Goal: Task Accomplishment & Management: Complete application form

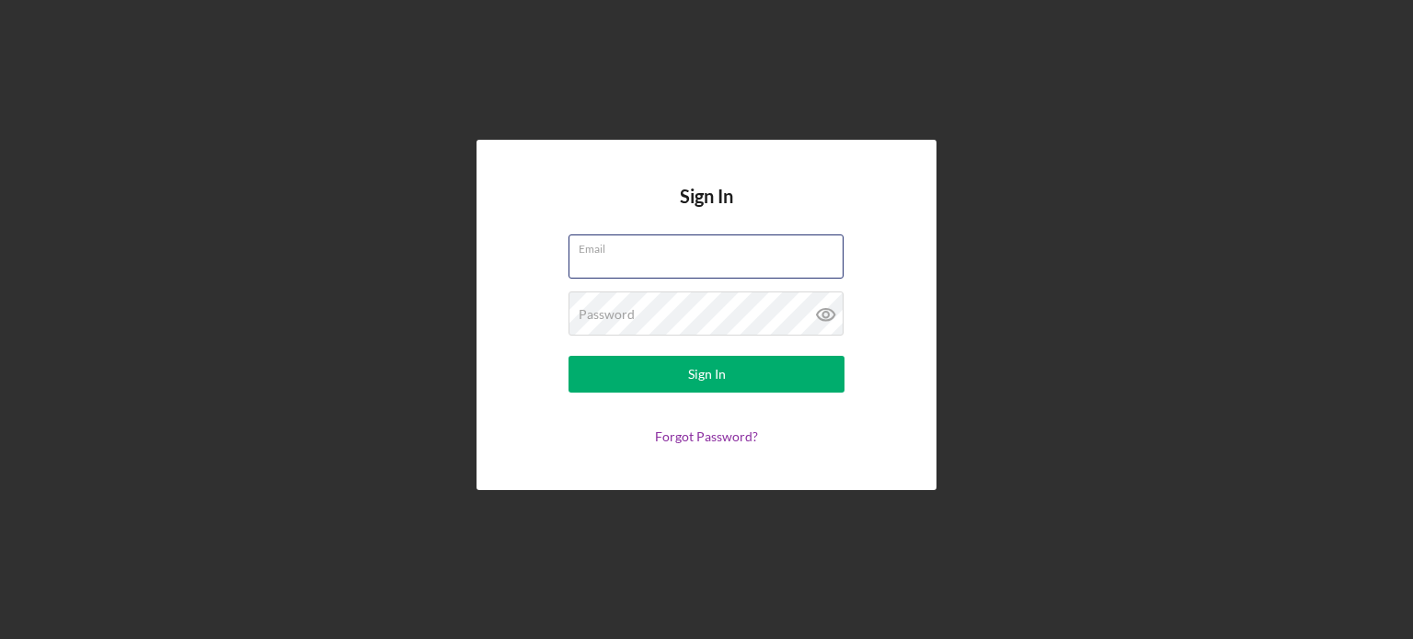
type input "[PERSON_NAME][EMAIL_ADDRESS][PERSON_NAME][DOMAIN_NAME]"
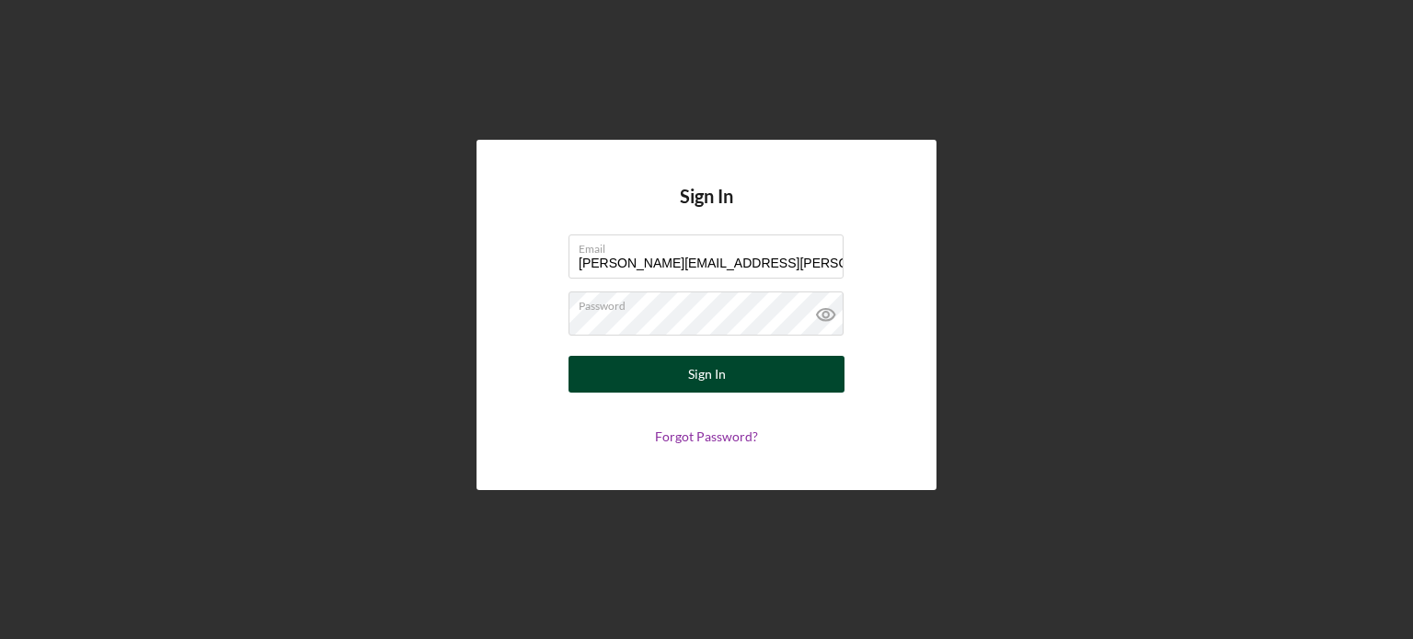
click at [685, 380] on button "Sign In" at bounding box center [706, 374] width 276 height 37
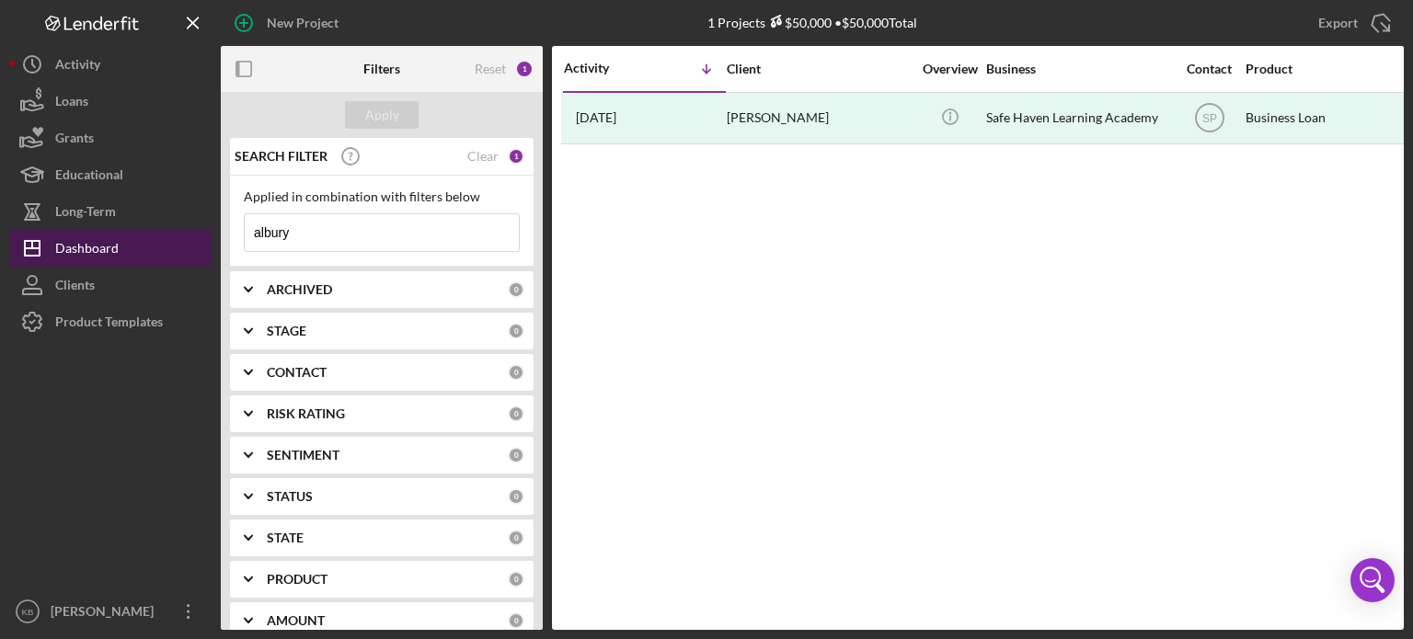
drag, startPoint x: 330, startPoint y: 235, endPoint x: 159, endPoint y: 247, distance: 171.5
click at [159, 247] on div "New Project 1 Projects $50,000 • $50,000 Total albury Export Icon/Export Filter…" at bounding box center [706, 315] width 1394 height 630
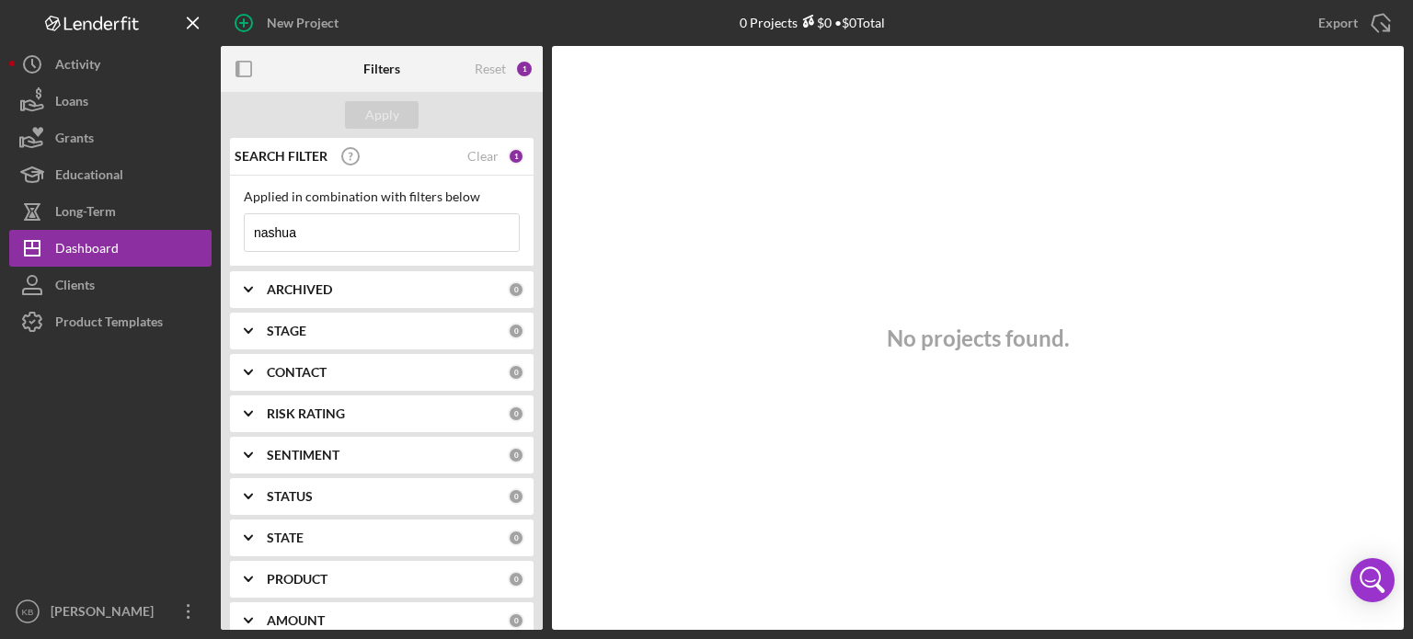
click at [337, 232] on input "nashua" at bounding box center [382, 232] width 274 height 37
drag, startPoint x: 356, startPoint y: 232, endPoint x: 144, endPoint y: 267, distance: 214.4
click at [144, 267] on div "New Project 0 Projects $0 • $0 Total albury Export Icon/Export Filters Reset 1 …" at bounding box center [706, 315] width 1394 height 630
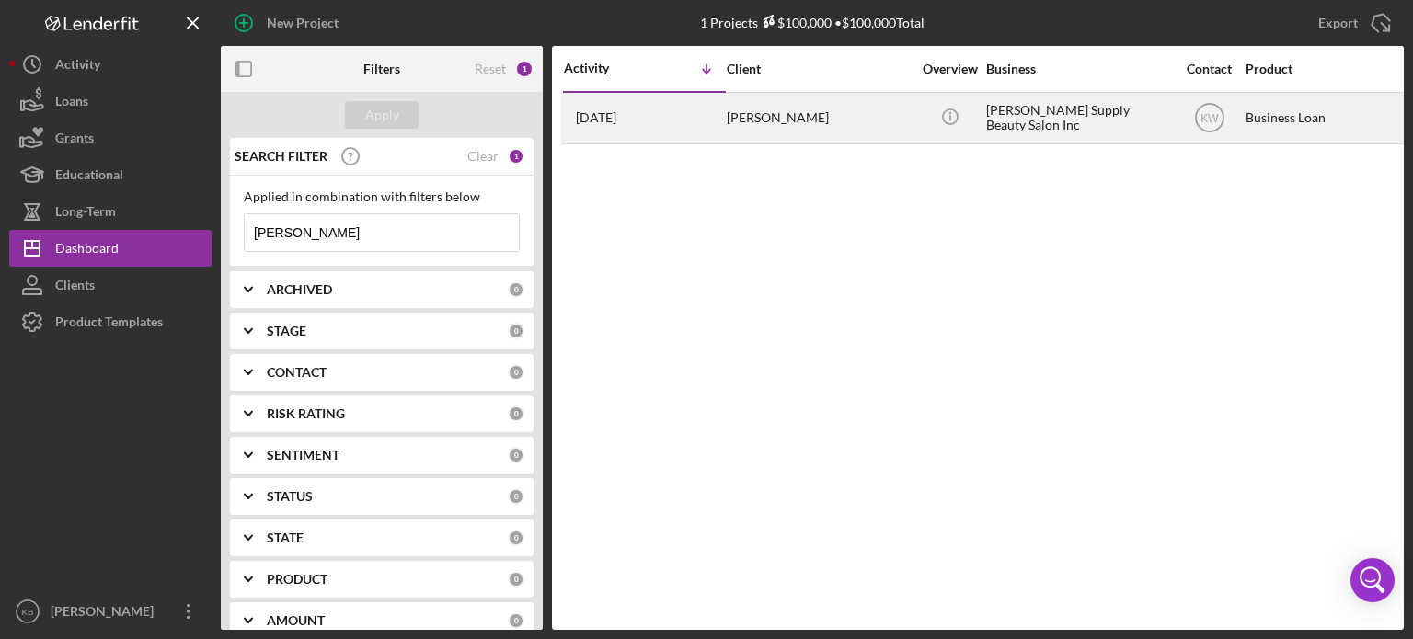
type input "[PERSON_NAME]"
click at [1016, 112] on div "[PERSON_NAME] Supply Beauty Salon Inc" at bounding box center [1078, 118] width 184 height 49
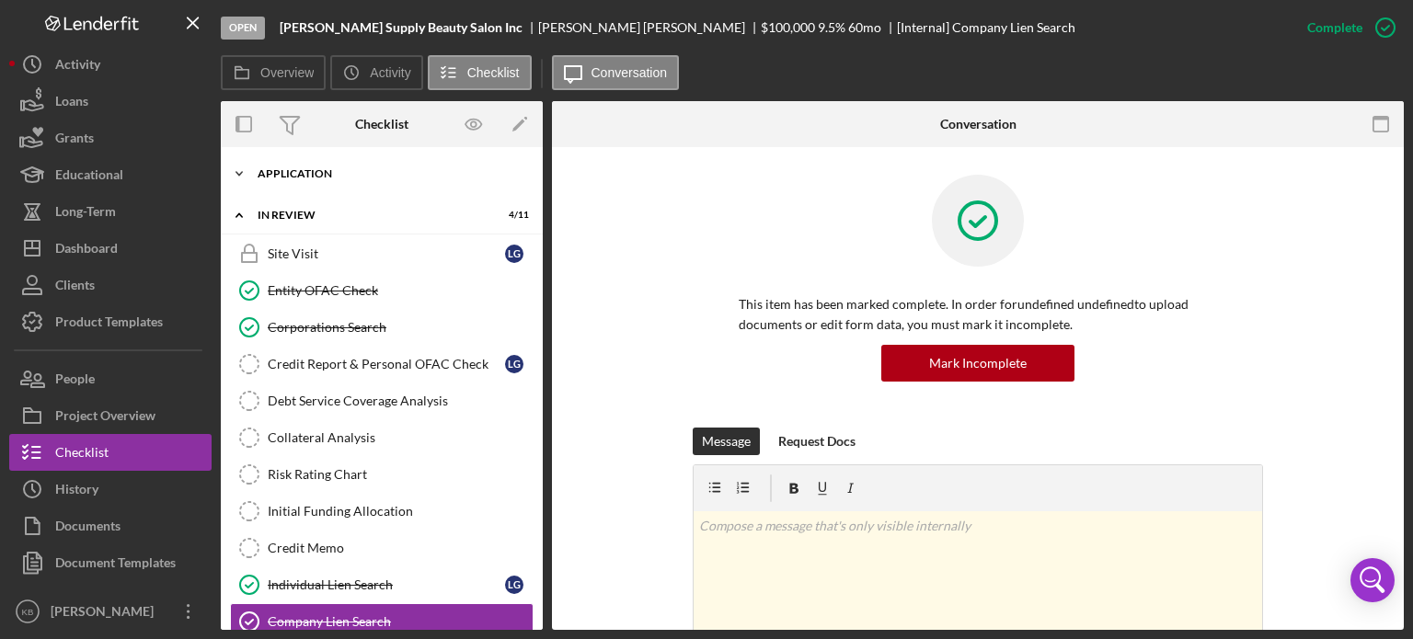
click at [236, 174] on icon "Icon/Expander" at bounding box center [239, 173] width 37 height 37
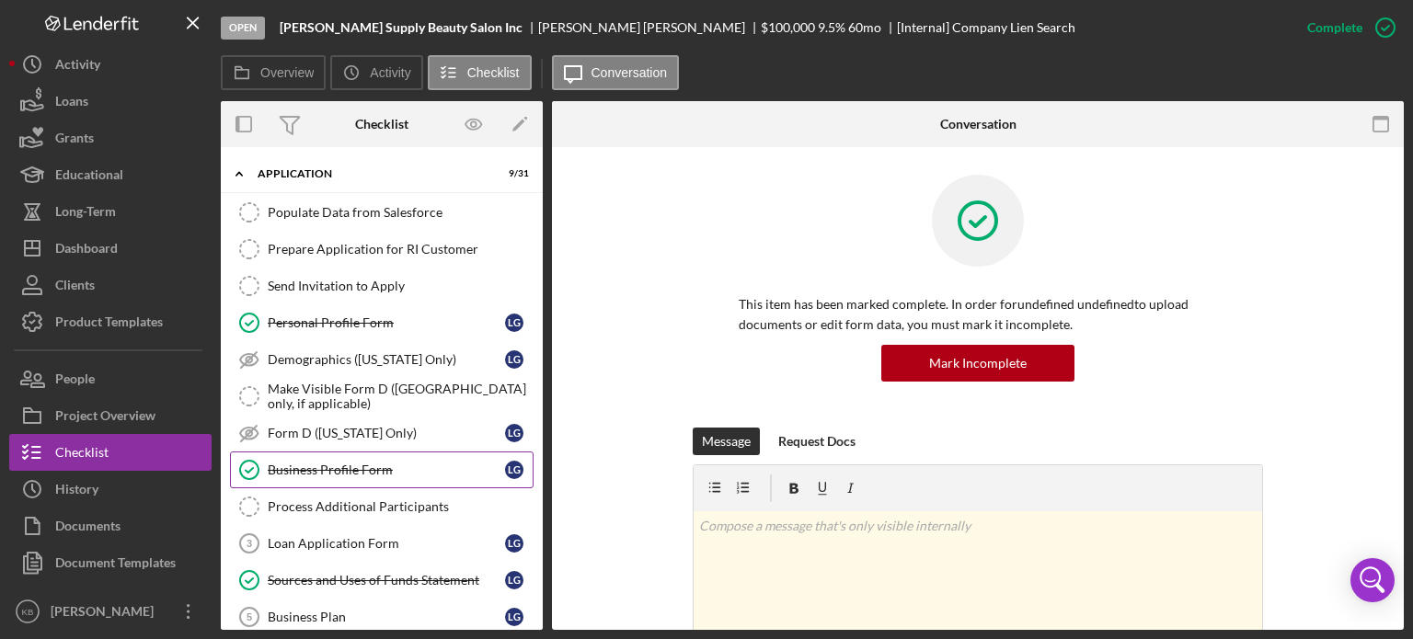
click at [323, 467] on div "Business Profile Form" at bounding box center [386, 470] width 237 height 15
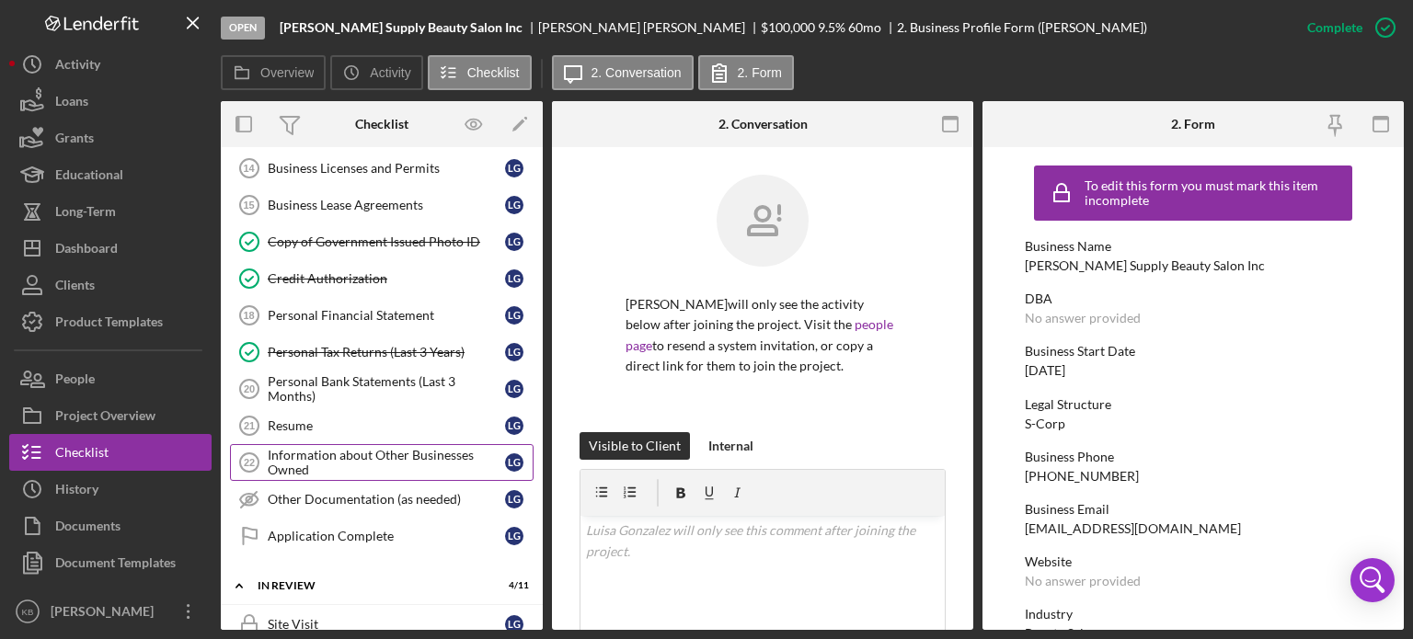
scroll to position [769, 0]
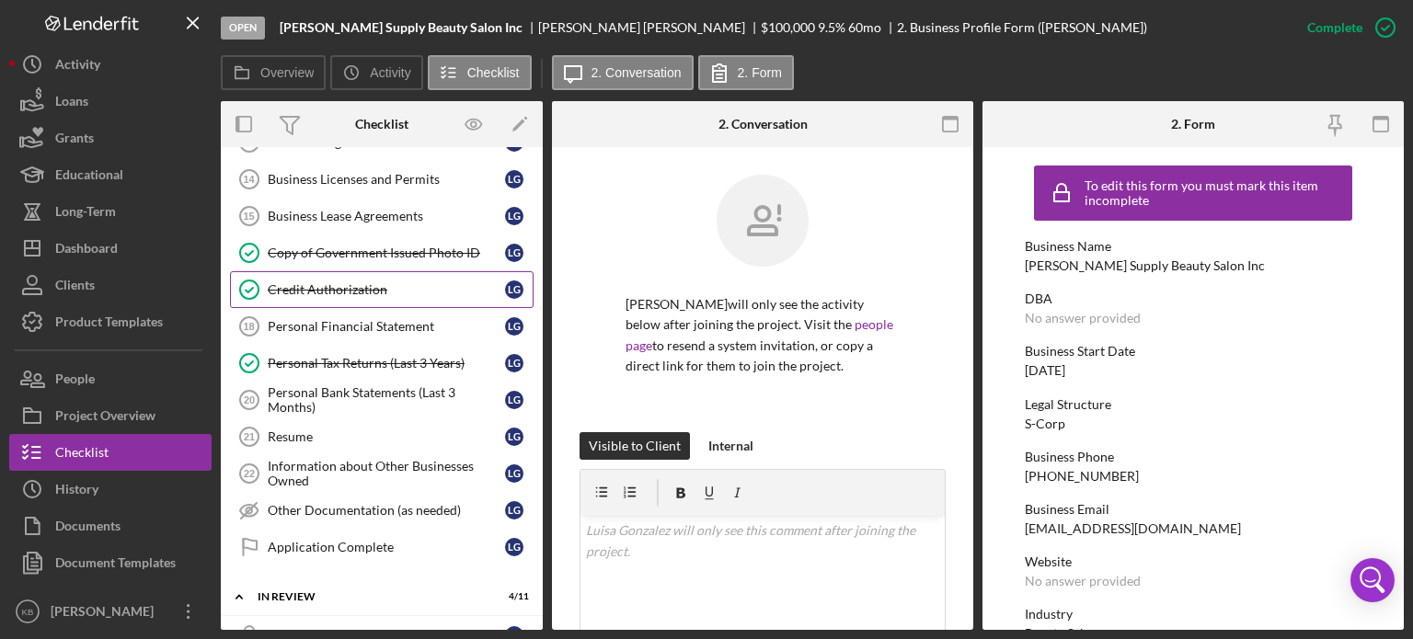
click at [313, 282] on div "Credit Authorization" at bounding box center [386, 289] width 237 height 15
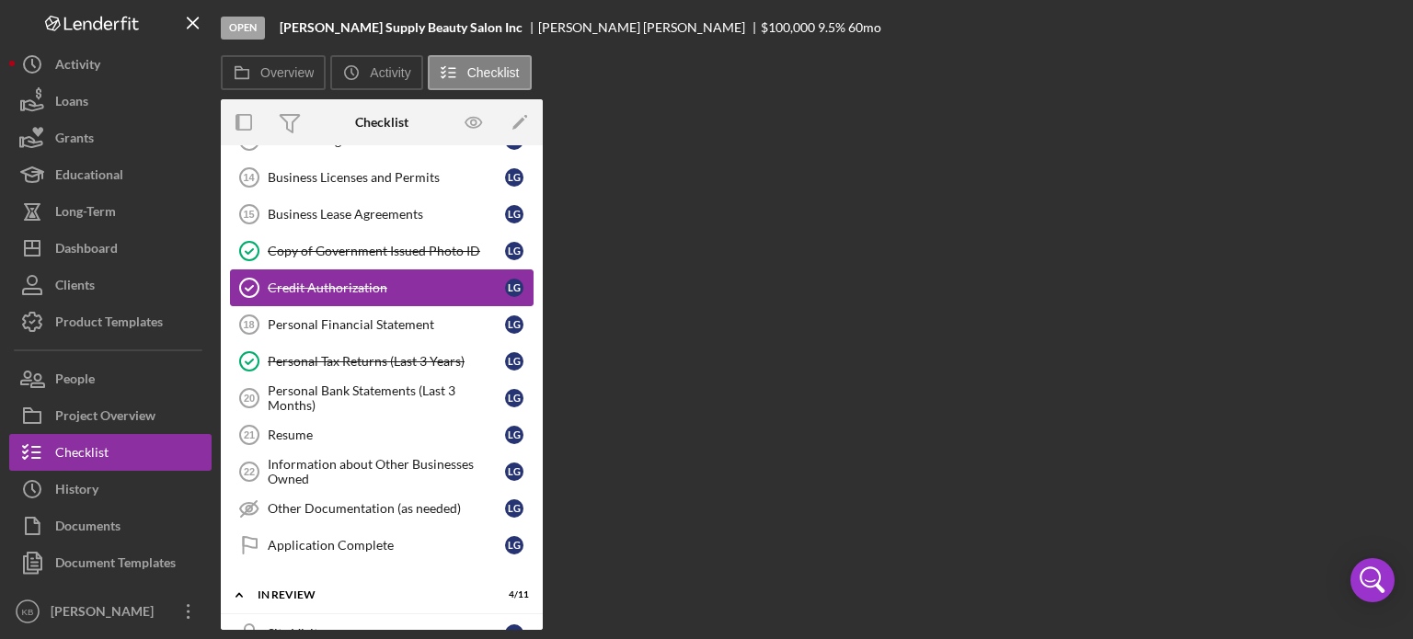
click at [313, 280] on div "Credit Authorization" at bounding box center [386, 287] width 237 height 15
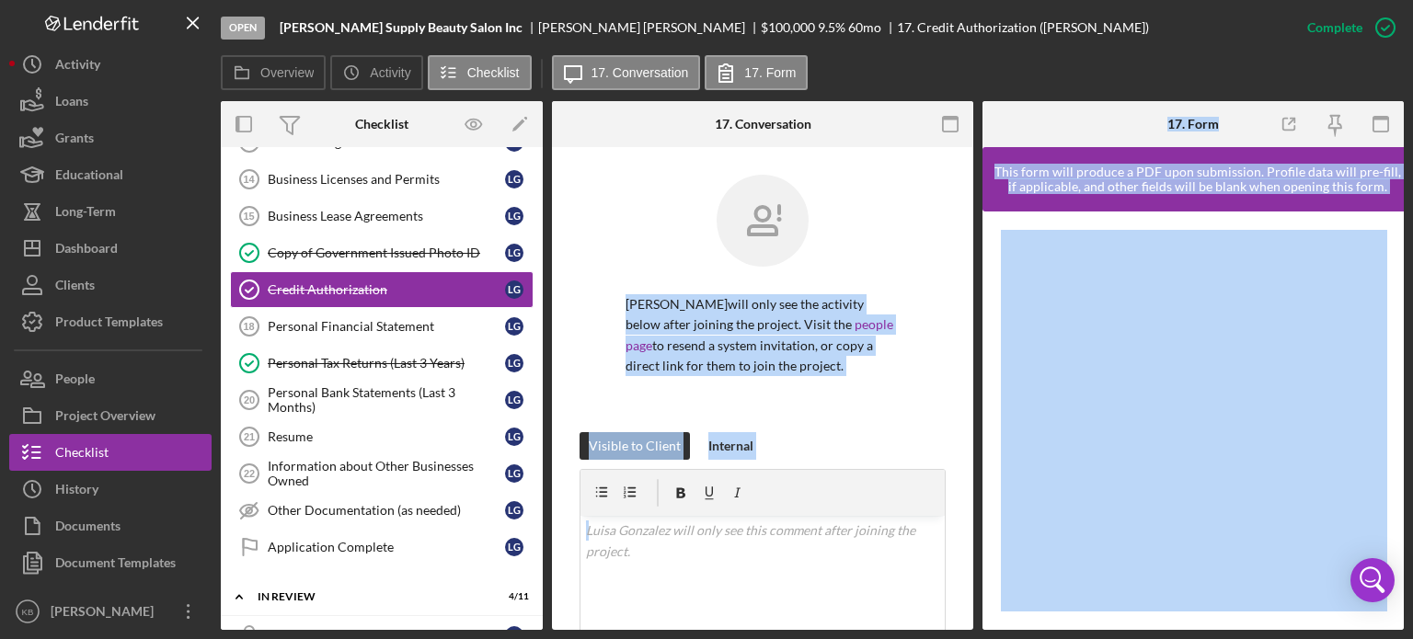
drag, startPoint x: 966, startPoint y: 258, endPoint x: 979, endPoint y: 334, distance: 77.6
click at [979, 334] on div "Overview Internal Workflow Stage Open Icon/Dropdown Arrow Archive (can unarchiv…" at bounding box center [812, 365] width 1183 height 529
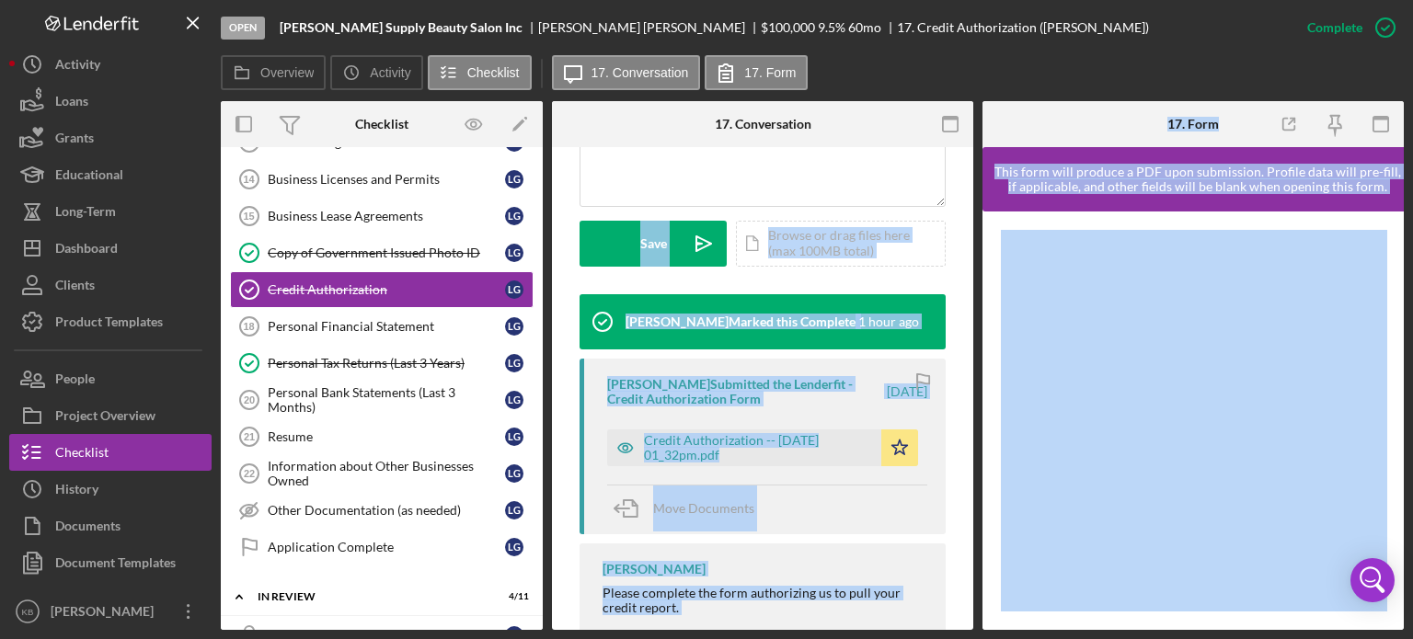
scroll to position [511, 0]
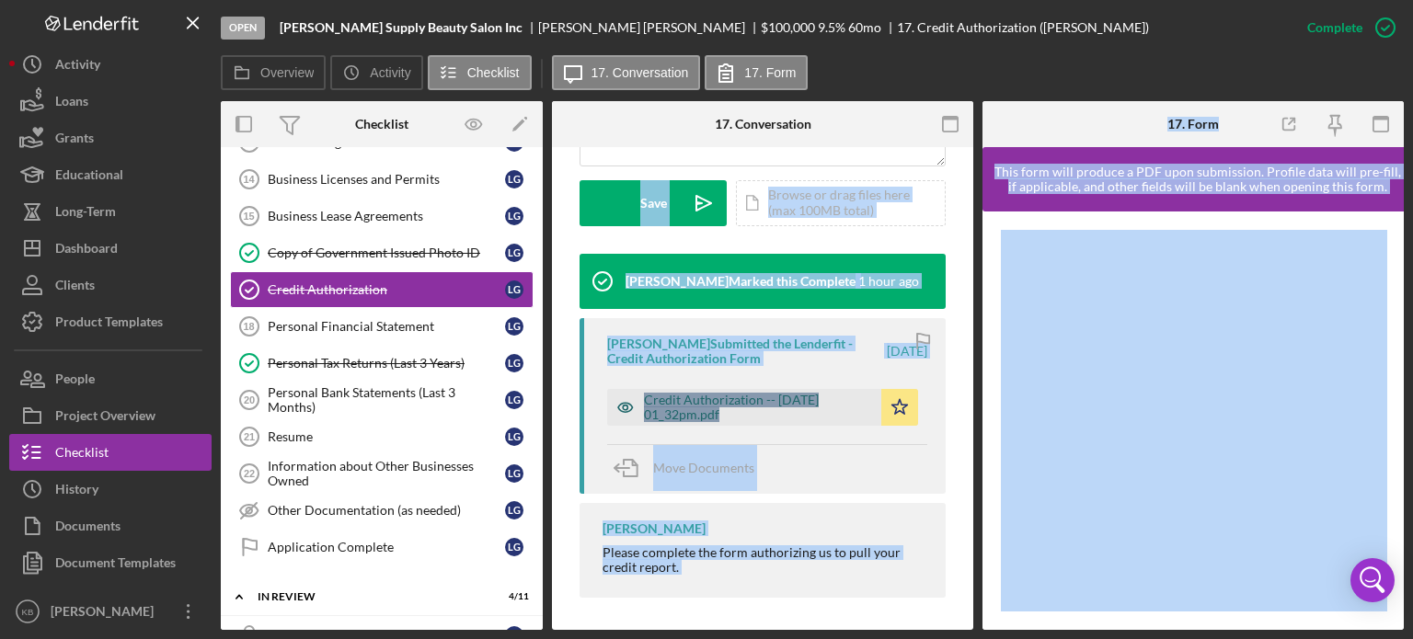
click at [704, 408] on div "Credit Authorization -- [DATE] 01_32pm.pdf" at bounding box center [758, 407] width 228 height 29
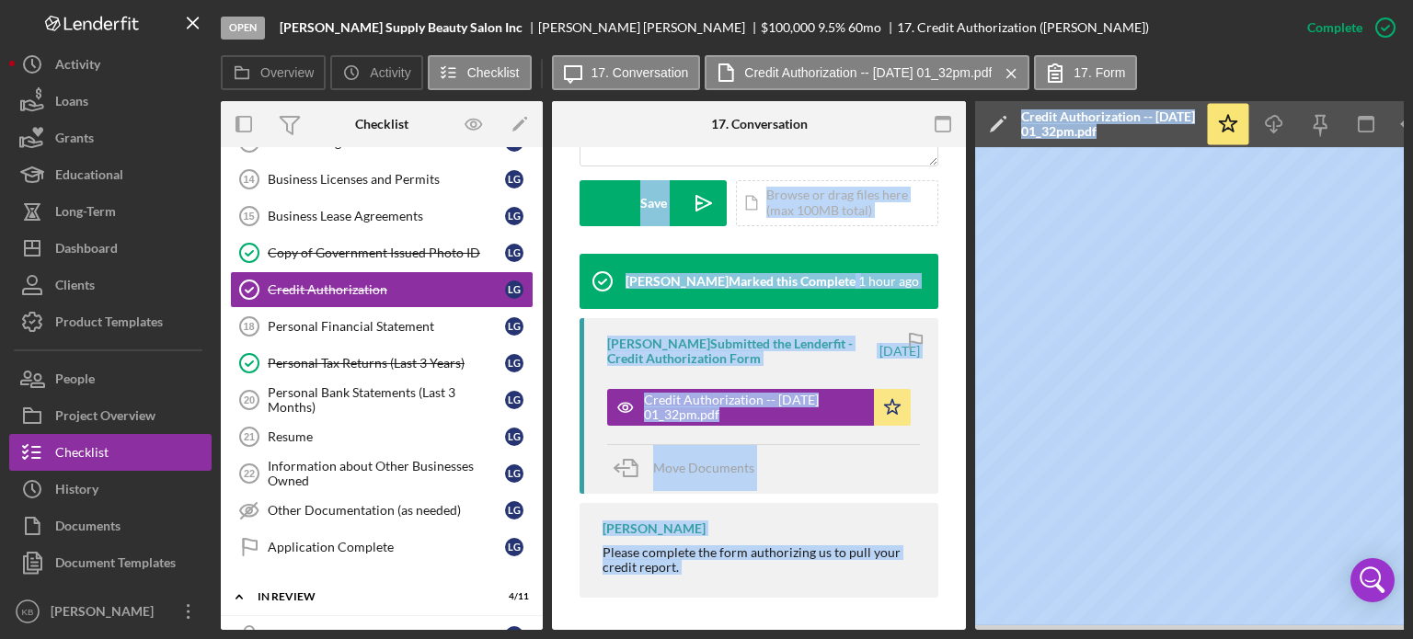
click at [930, 510] on div "[PERSON_NAME] Please complete the form authorizing us to pull your credit repor…" at bounding box center [758, 550] width 359 height 95
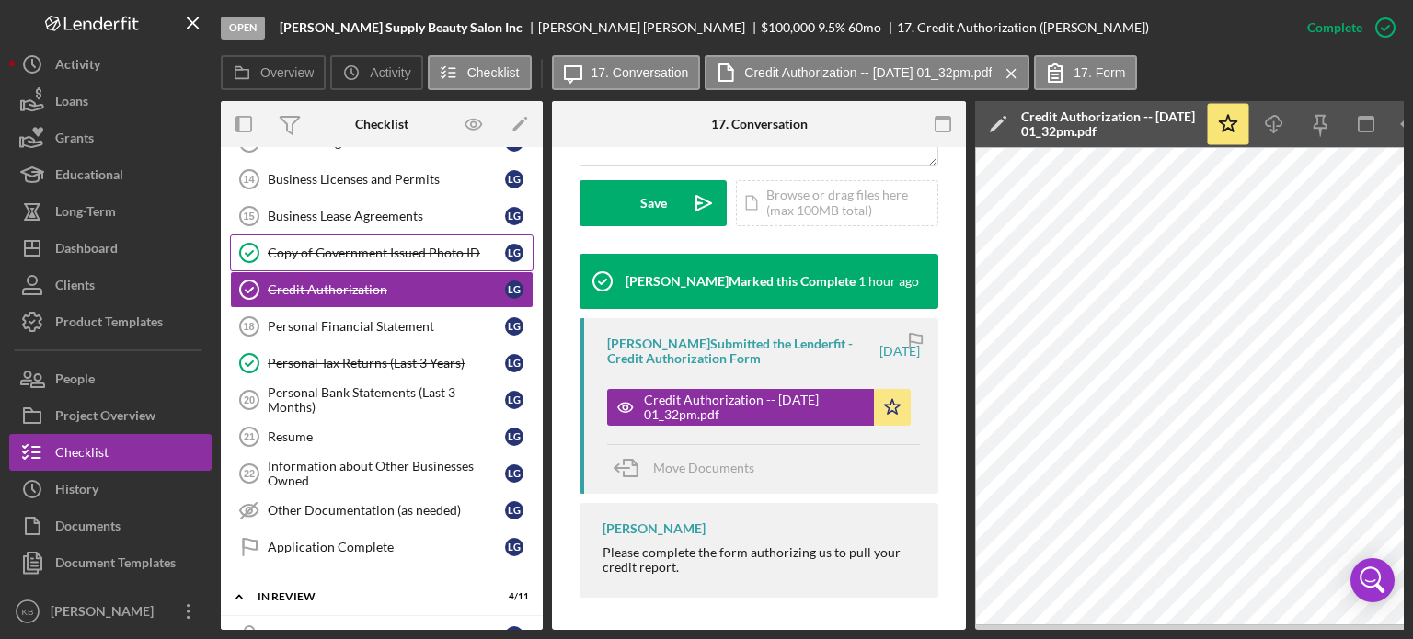
click at [353, 246] on div "Copy of Government Issued Photo ID" at bounding box center [386, 253] width 237 height 15
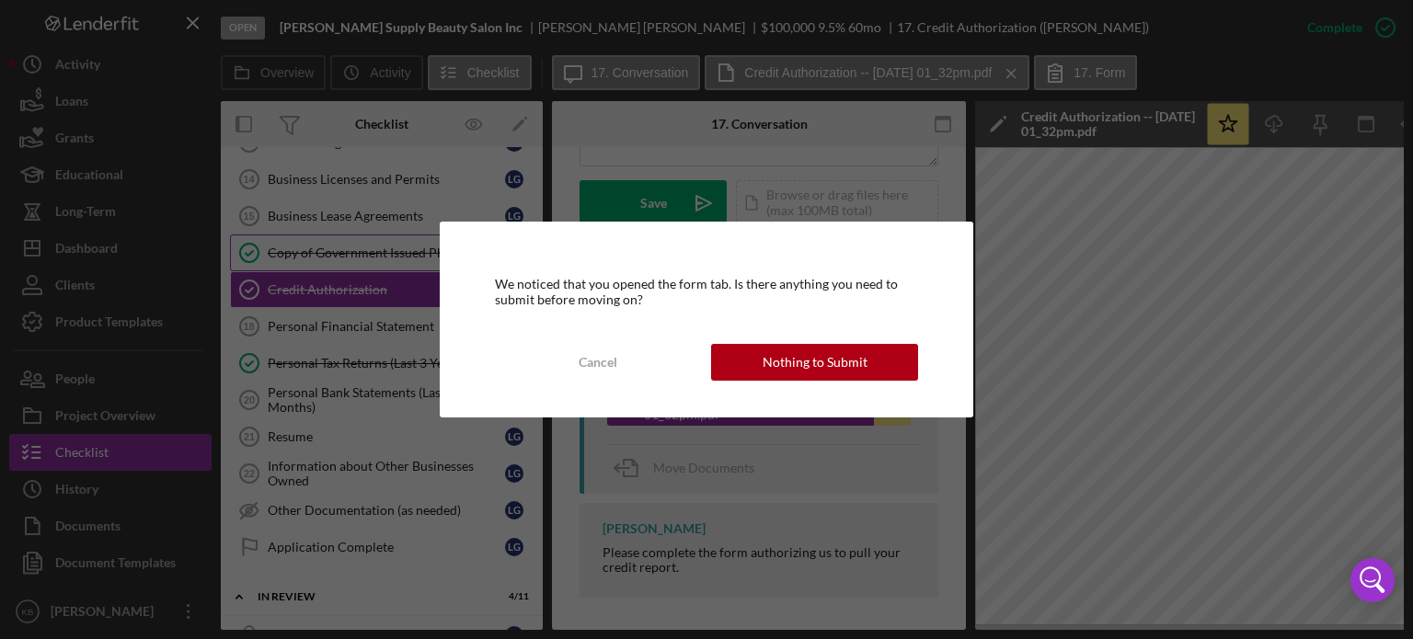
click at [353, 241] on body "Open [PERSON_NAME] Supply Beauty Salon Inc [PERSON_NAME] $100,000 $100,000 9.5 …" at bounding box center [706, 319] width 1413 height 639
click at [831, 370] on div "Nothing to Submit" at bounding box center [814, 362] width 105 height 37
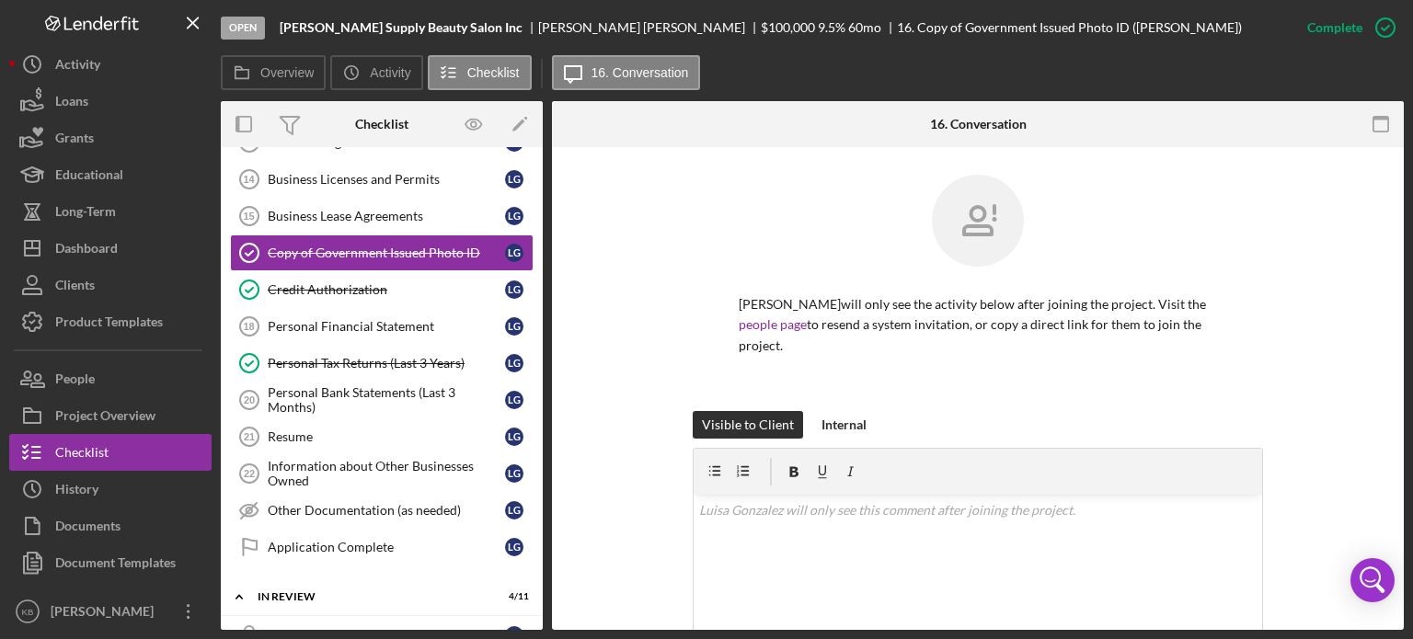
drag, startPoint x: 1403, startPoint y: 251, endPoint x: 1402, endPoint y: 338, distance: 87.4
click at [1402, 338] on div "Open [PERSON_NAME] Supply Beauty Salon Inc [PERSON_NAME] $100,000 $100,000 9.5 …" at bounding box center [706, 319] width 1413 height 639
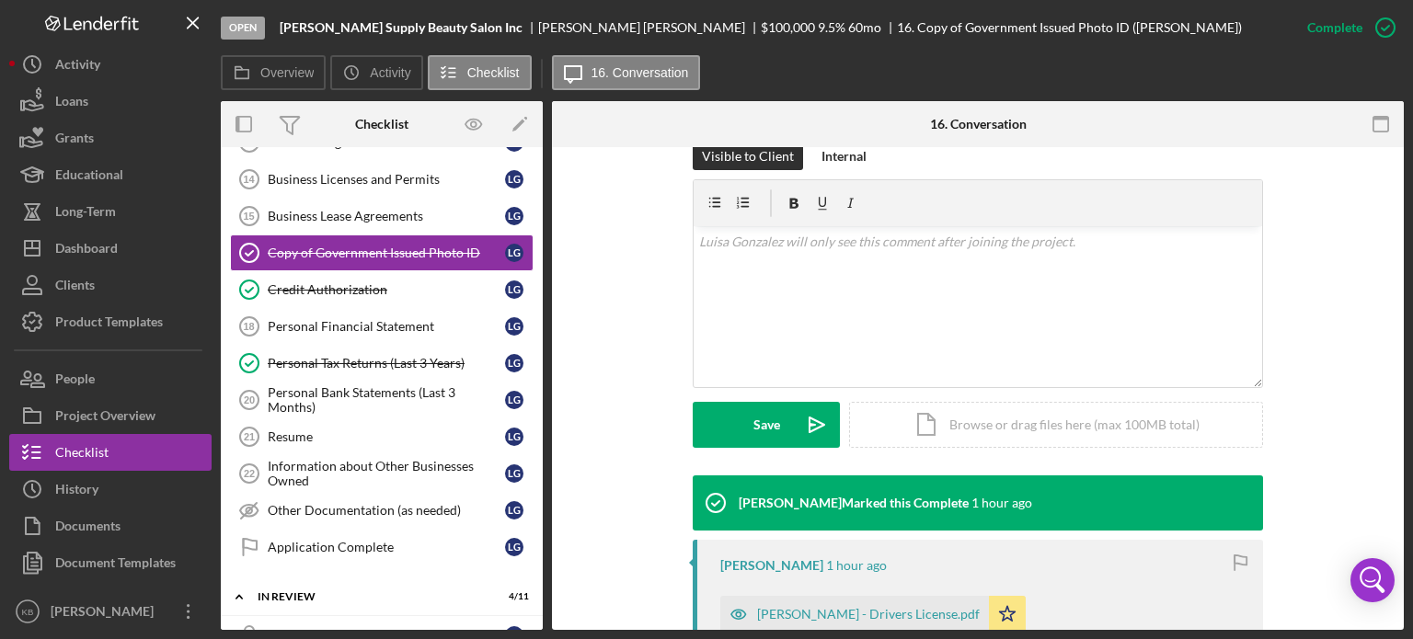
scroll to position [276, 0]
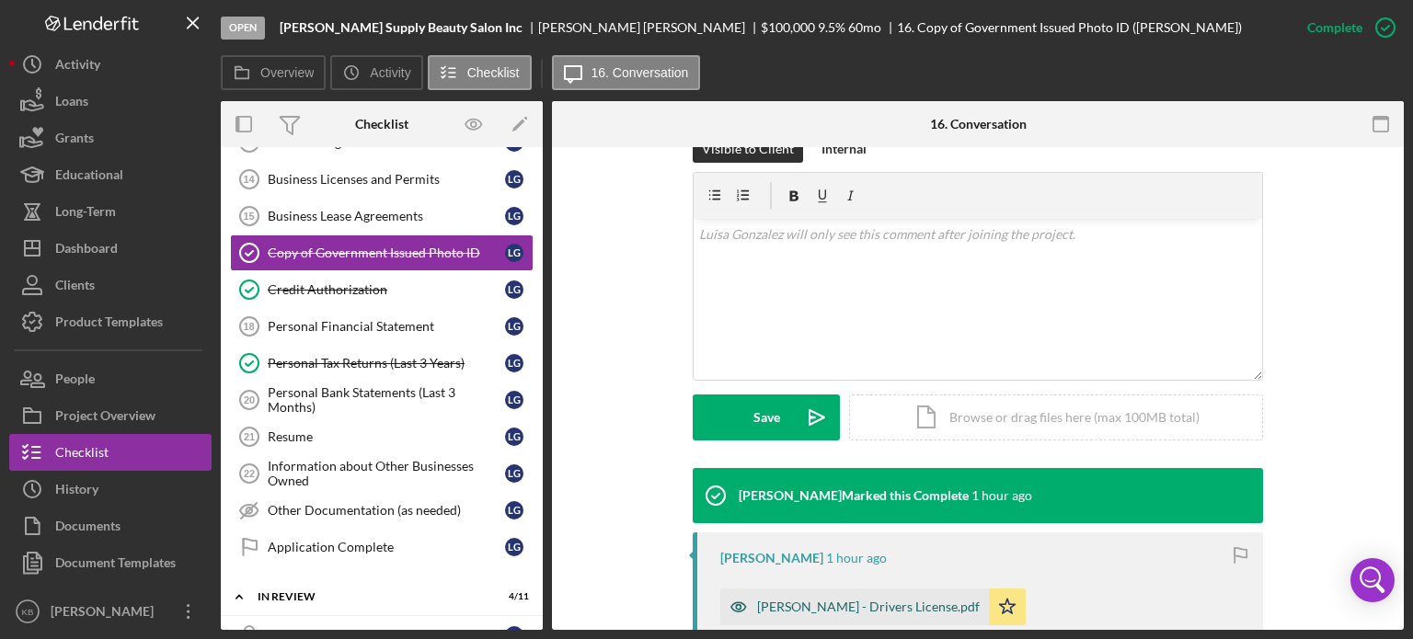
click at [839, 602] on div "[PERSON_NAME] - Drivers License.pdf" at bounding box center [868, 607] width 223 height 15
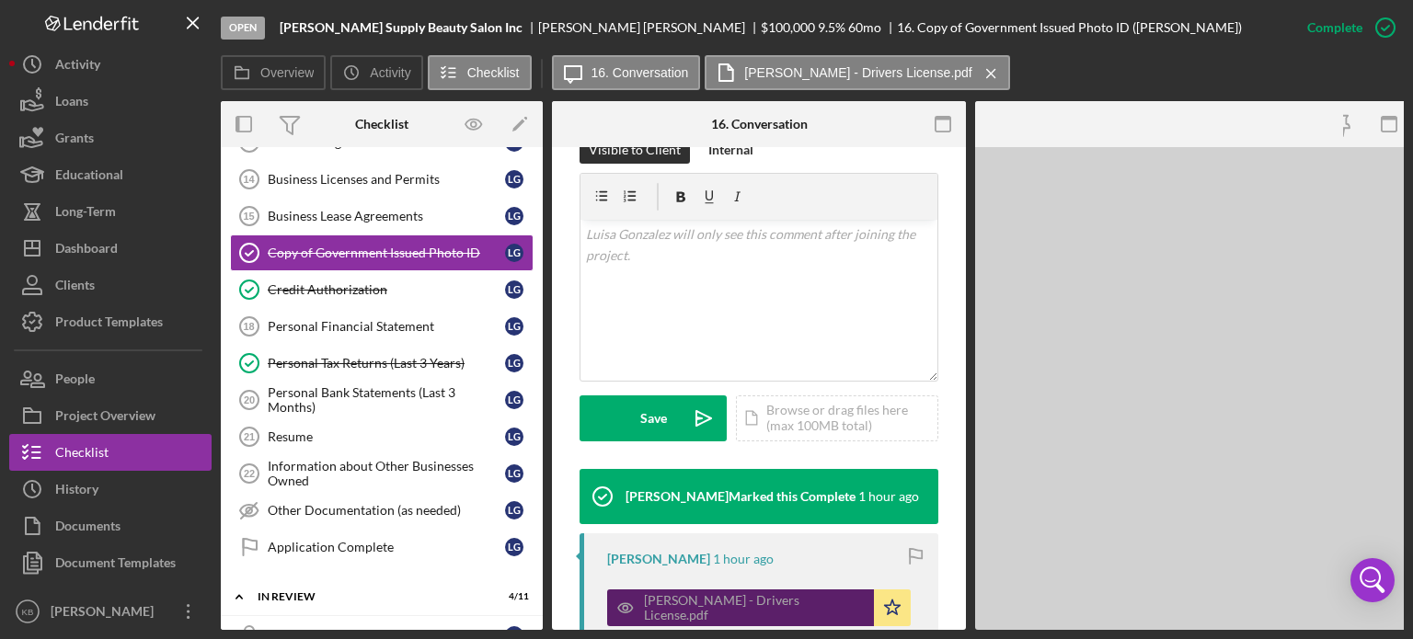
click at [839, 602] on div "[PERSON_NAME] - Drivers License.pdf" at bounding box center [754, 607] width 221 height 29
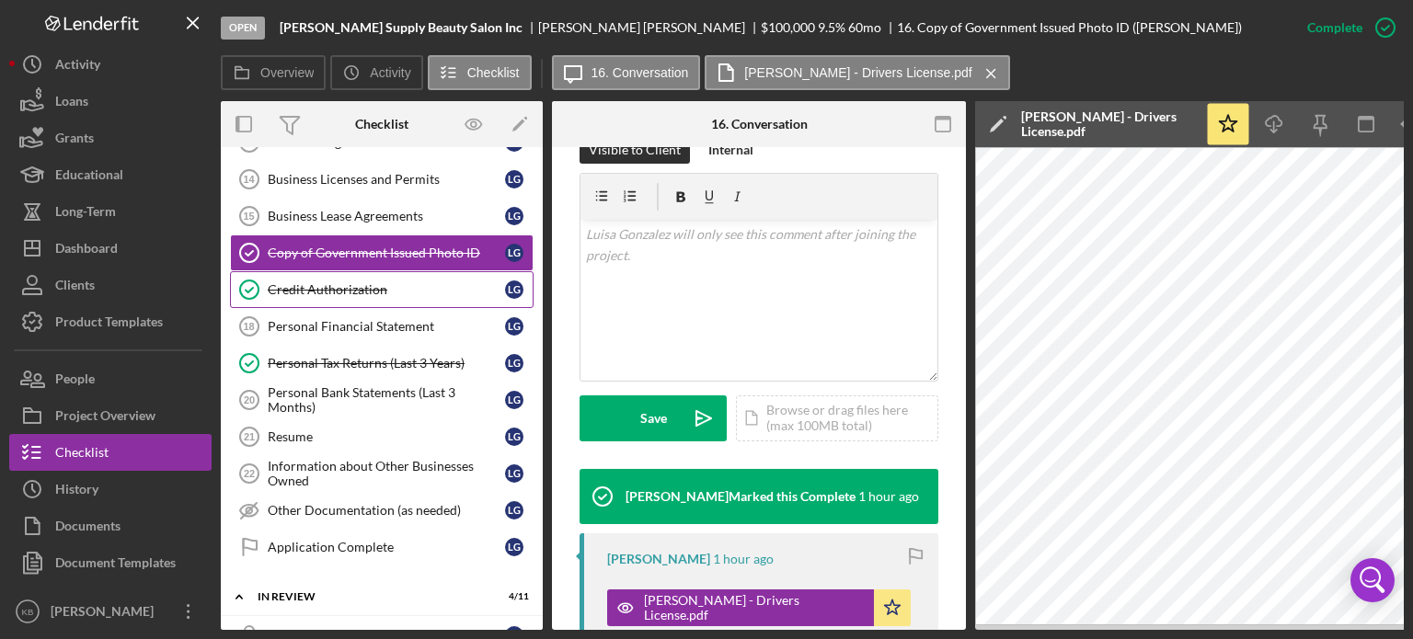
click at [357, 290] on link "Credit Authorization Credit Authorization L G" at bounding box center [381, 289] width 303 height 37
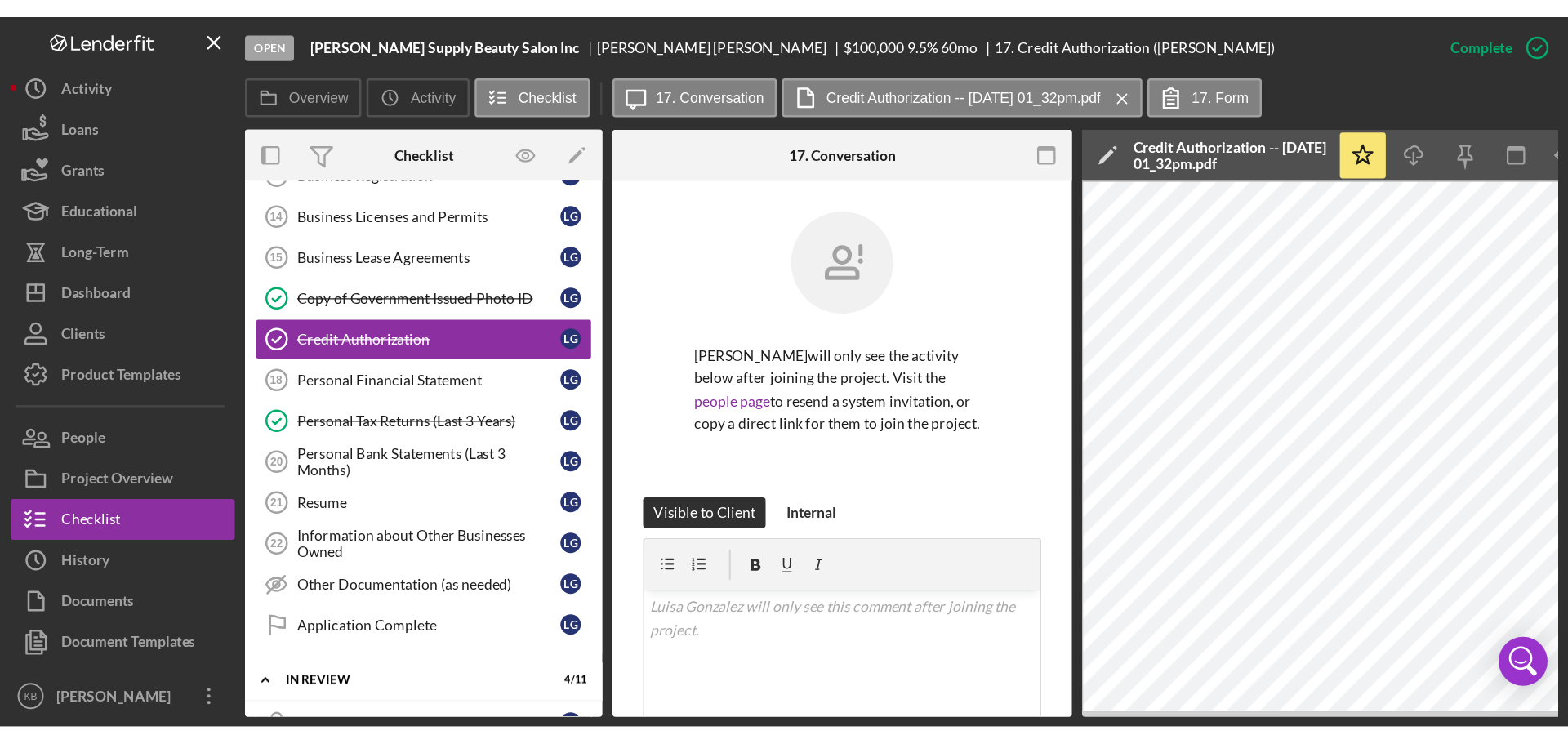
scroll to position [683, 0]
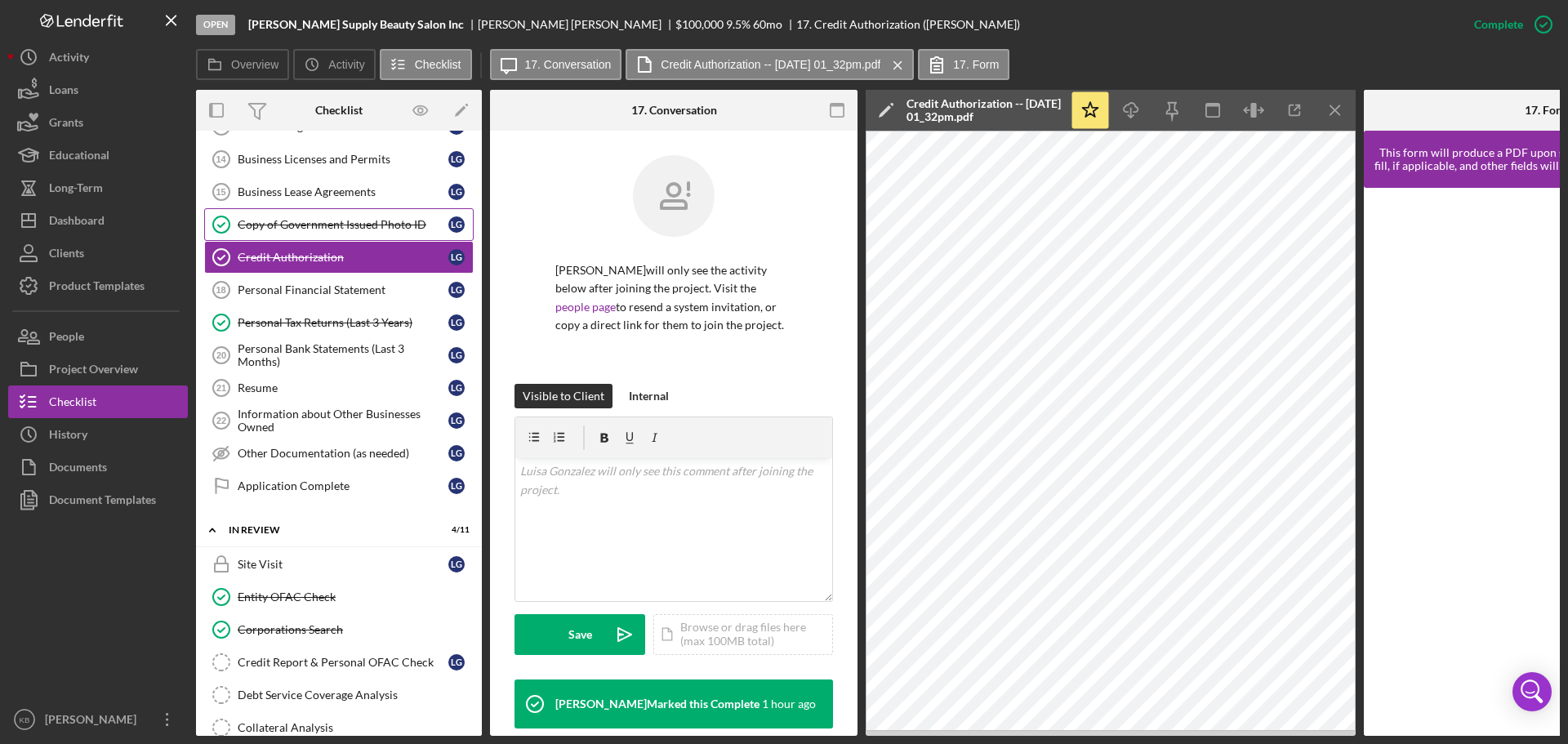
click at [284, 219] on div "Copy of Government Issued Photo ID" at bounding box center [343, 225] width 210 height 13
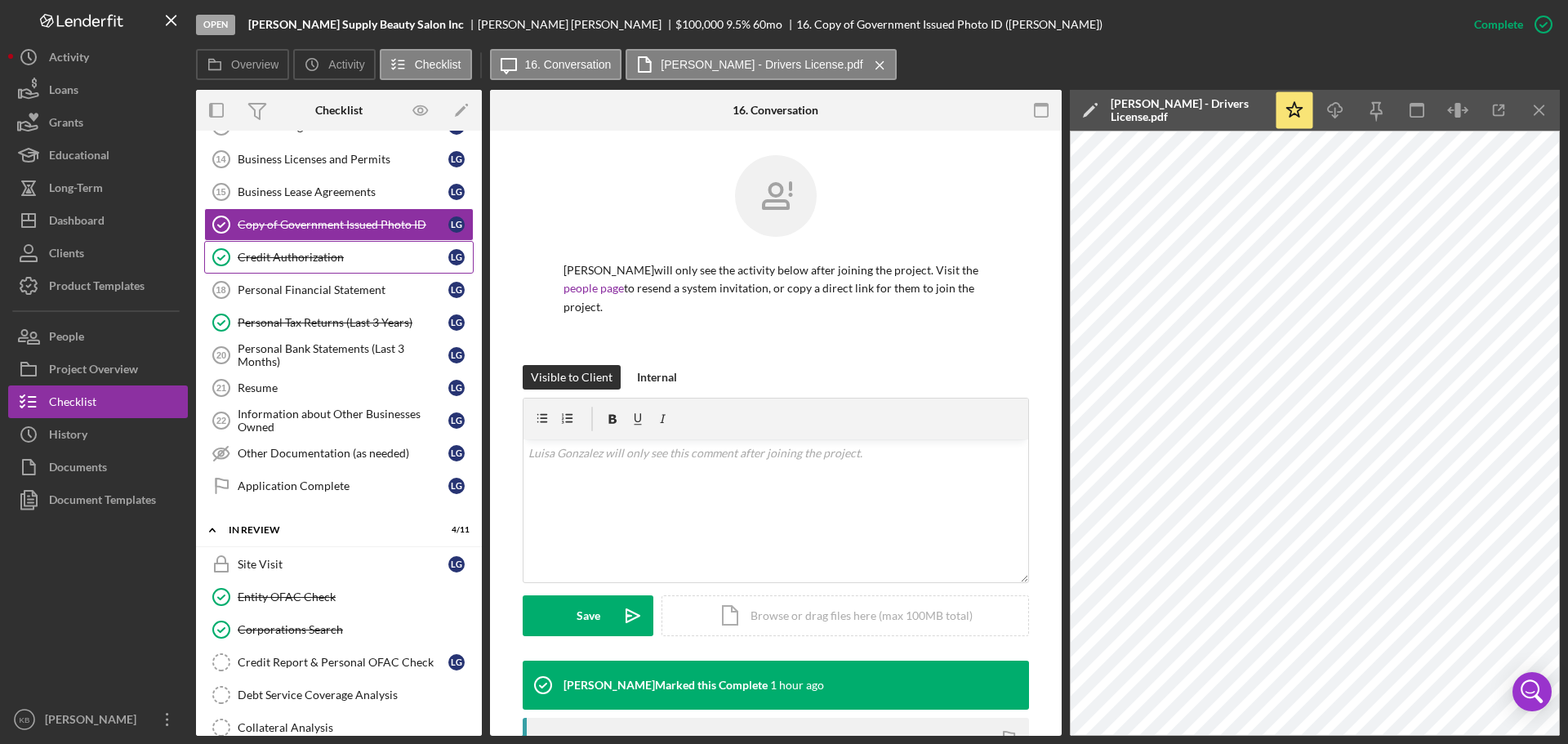
click at [299, 253] on div "Credit Authorization" at bounding box center [343, 257] width 210 height 13
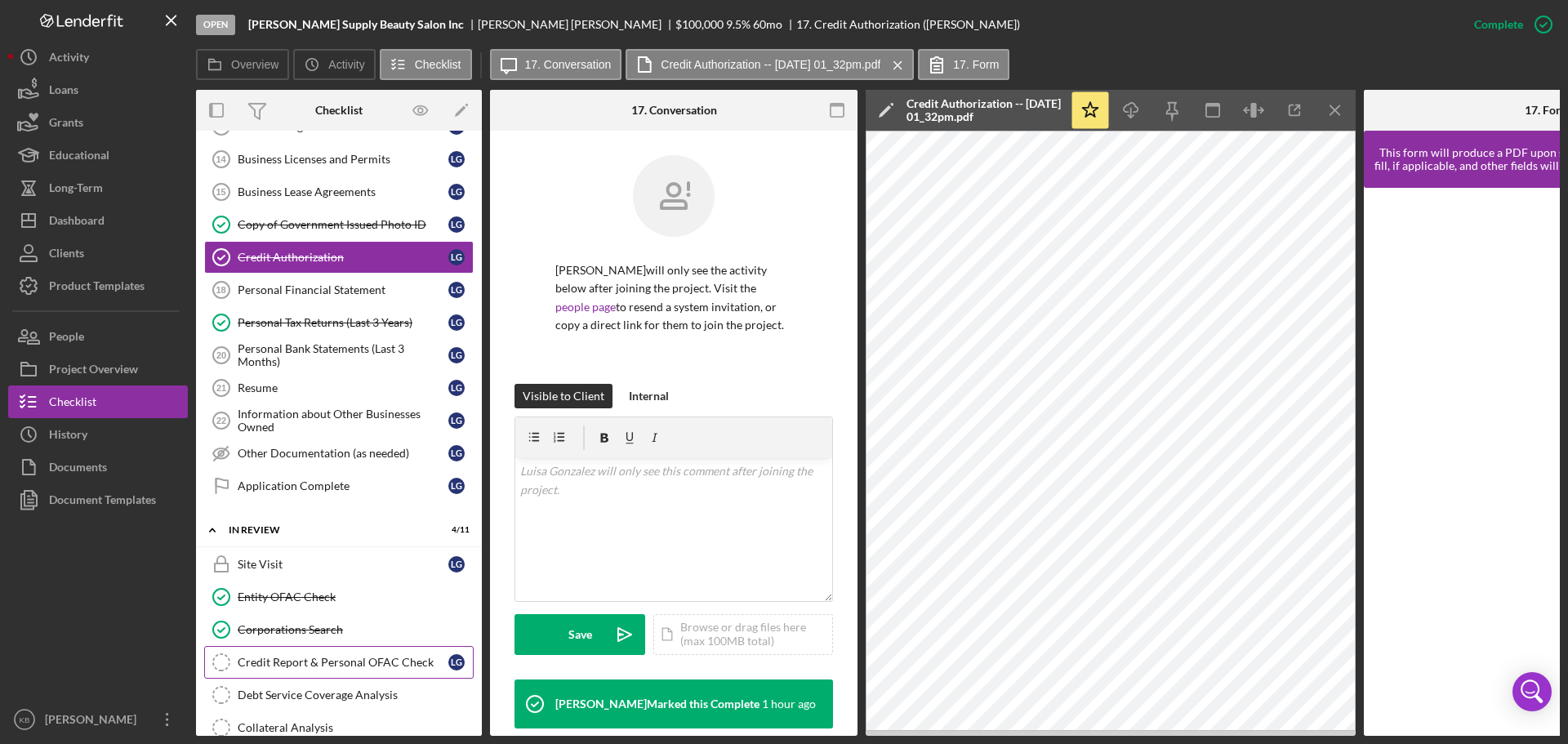
click at [297, 566] on div "Credit Report & Personal OFAC Check" at bounding box center [343, 661] width 210 height 13
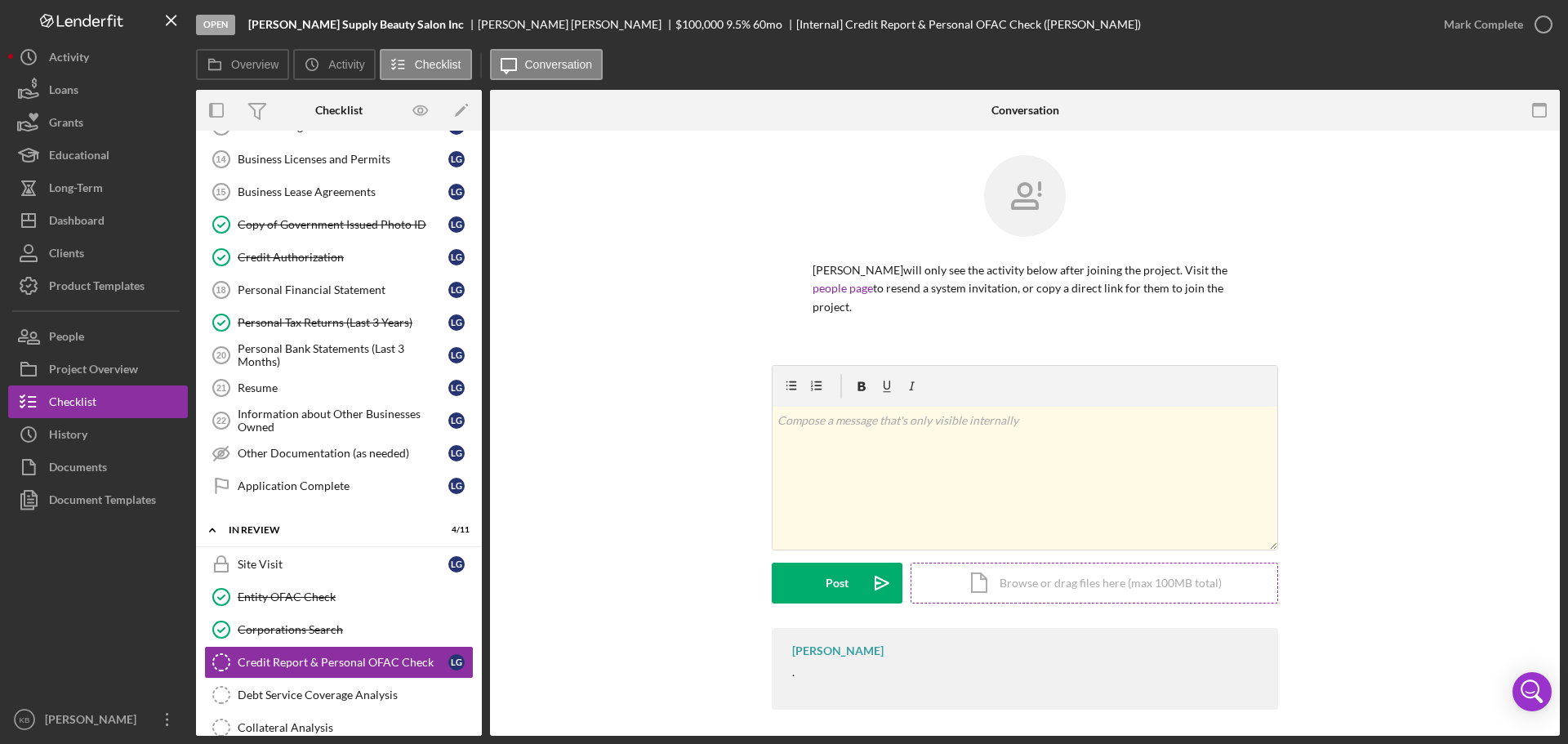
click at [983, 566] on div "Icon/Document Browse or drag files here (max 100MB total) Tap to choose files o…" at bounding box center [1094, 583] width 368 height 41
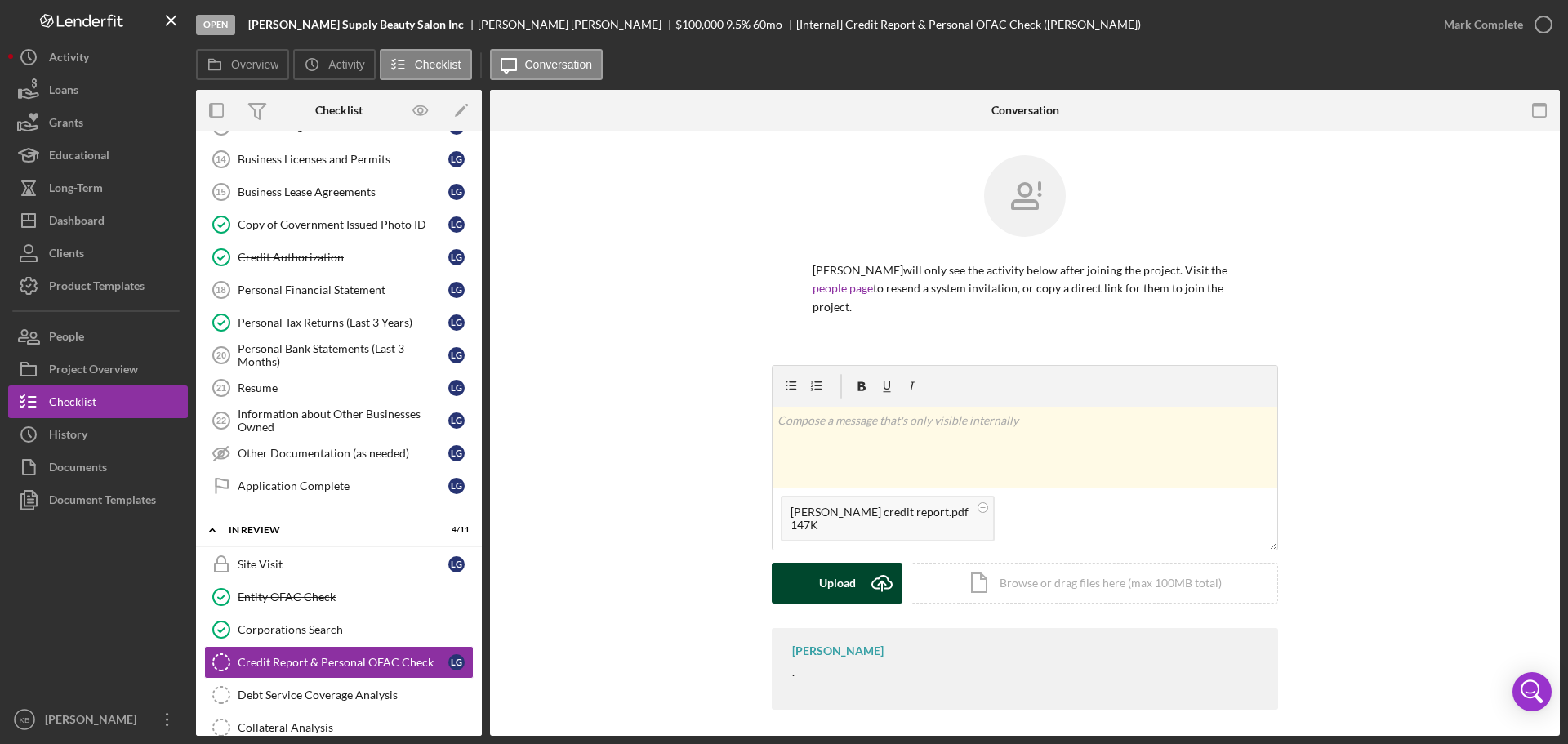
click at [819, 566] on div "Upload" at bounding box center [836, 583] width 36 height 41
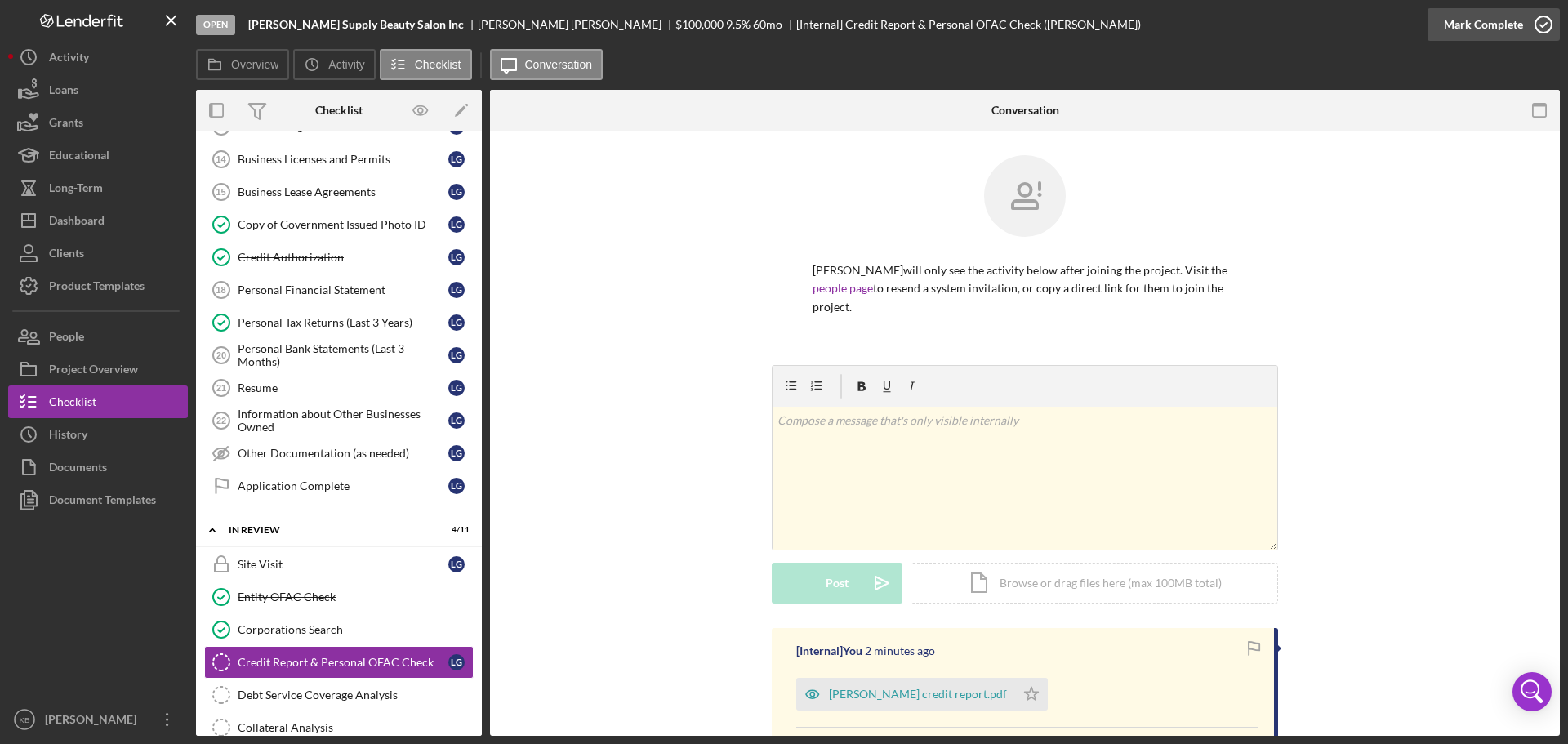
click at [1254, 35] on div "Mark Complete" at bounding box center [1483, 24] width 79 height 33
